Goal: Task Accomplishment & Management: Use online tool/utility

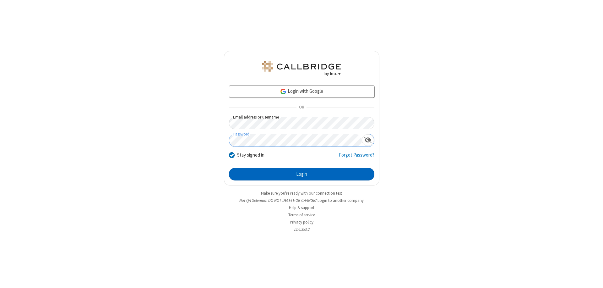
click at [302, 174] on button "Login" at bounding box center [302, 174] width 146 height 13
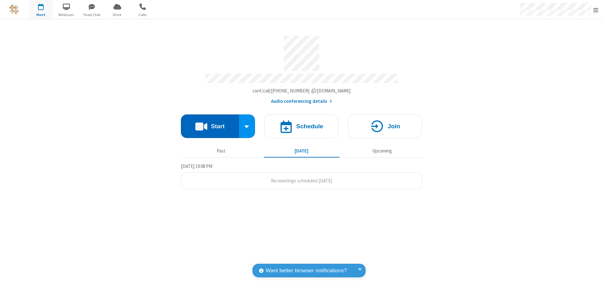
click at [210, 123] on button "Start" at bounding box center [210, 126] width 58 height 24
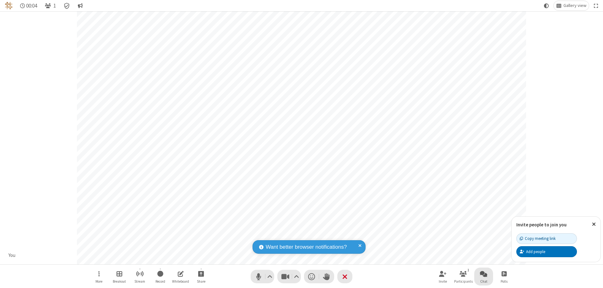
click at [484, 273] on span "Open chat" at bounding box center [484, 274] width 8 height 8
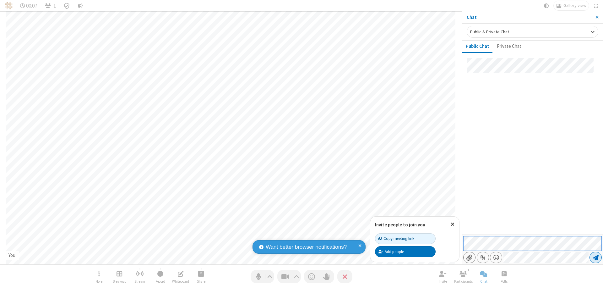
click at [596, 257] on span "Send message" at bounding box center [596, 257] width 6 height 6
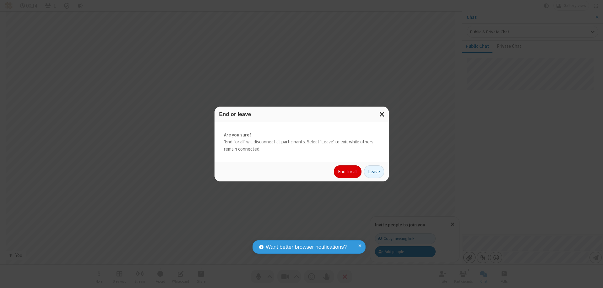
click at [348, 172] on button "End for all" at bounding box center [348, 171] width 28 height 13
